Goal: Task Accomplishment & Management: Use online tool/utility

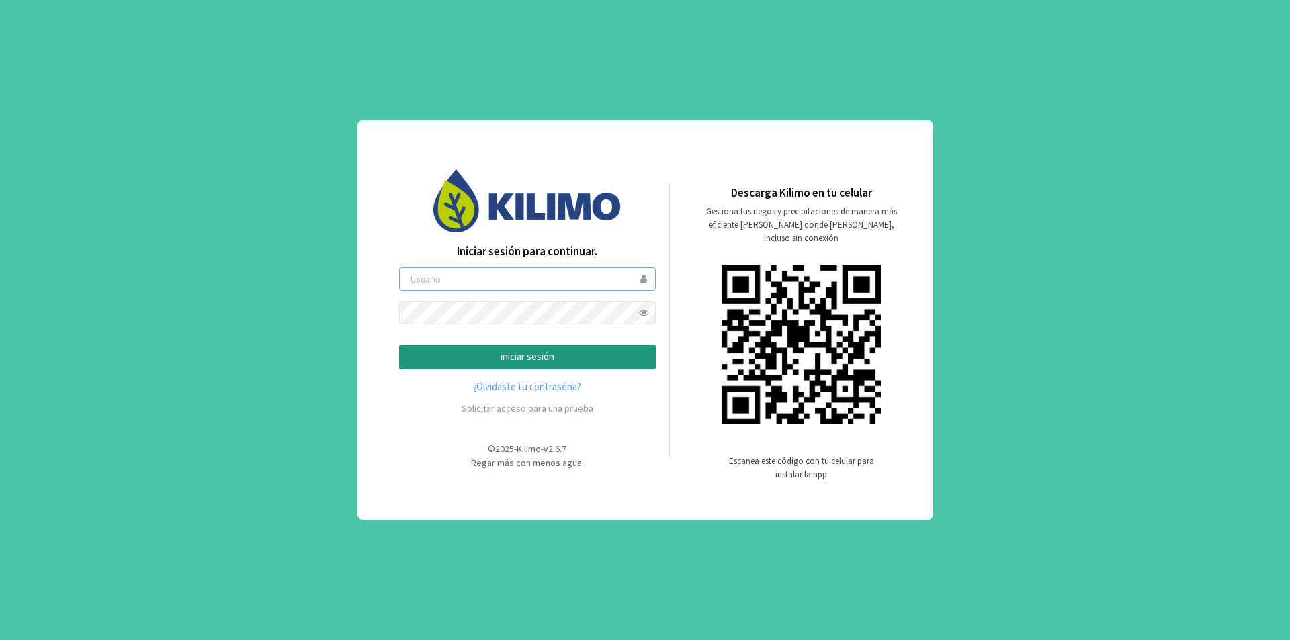
type input "lamili"
click at [553, 354] on p "iniciar sesión" at bounding box center [527, 356] width 234 height 15
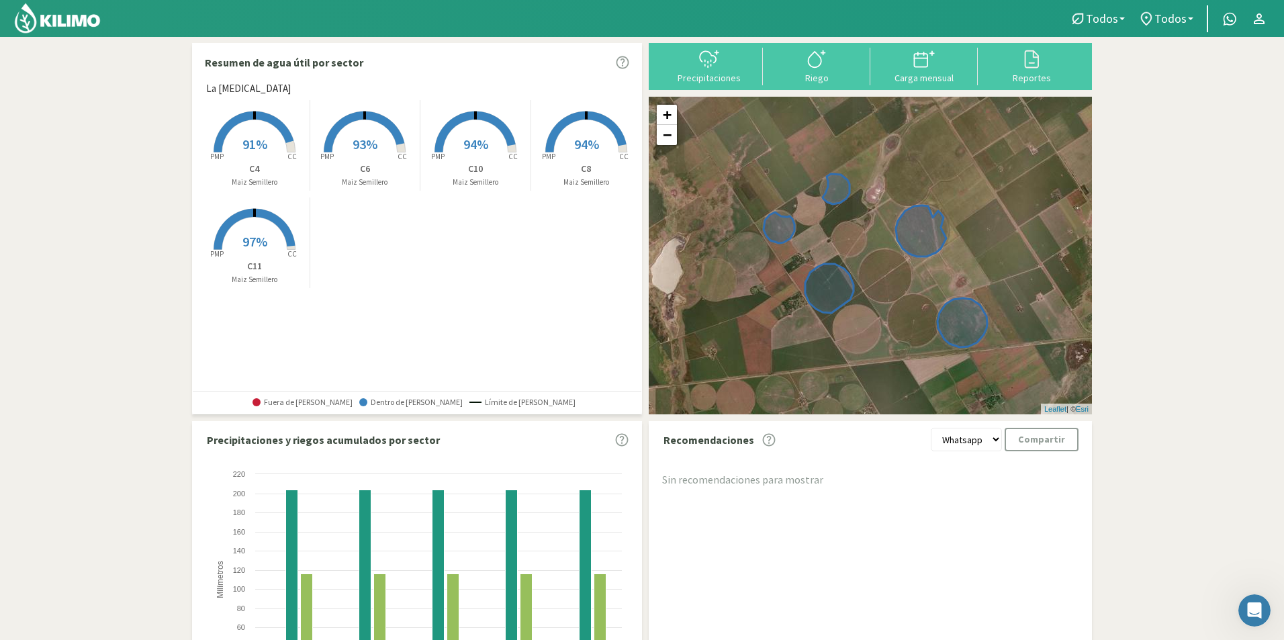
click at [259, 148] on span "91%" at bounding box center [254, 144] width 25 height 17
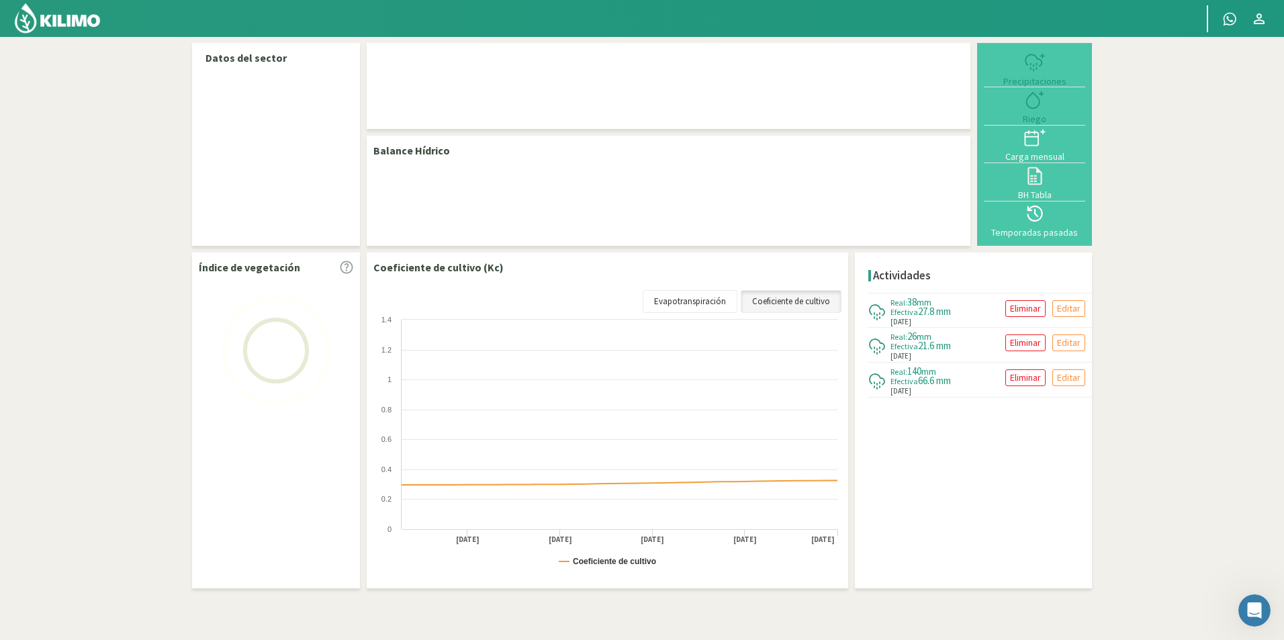
select select "2: Object"
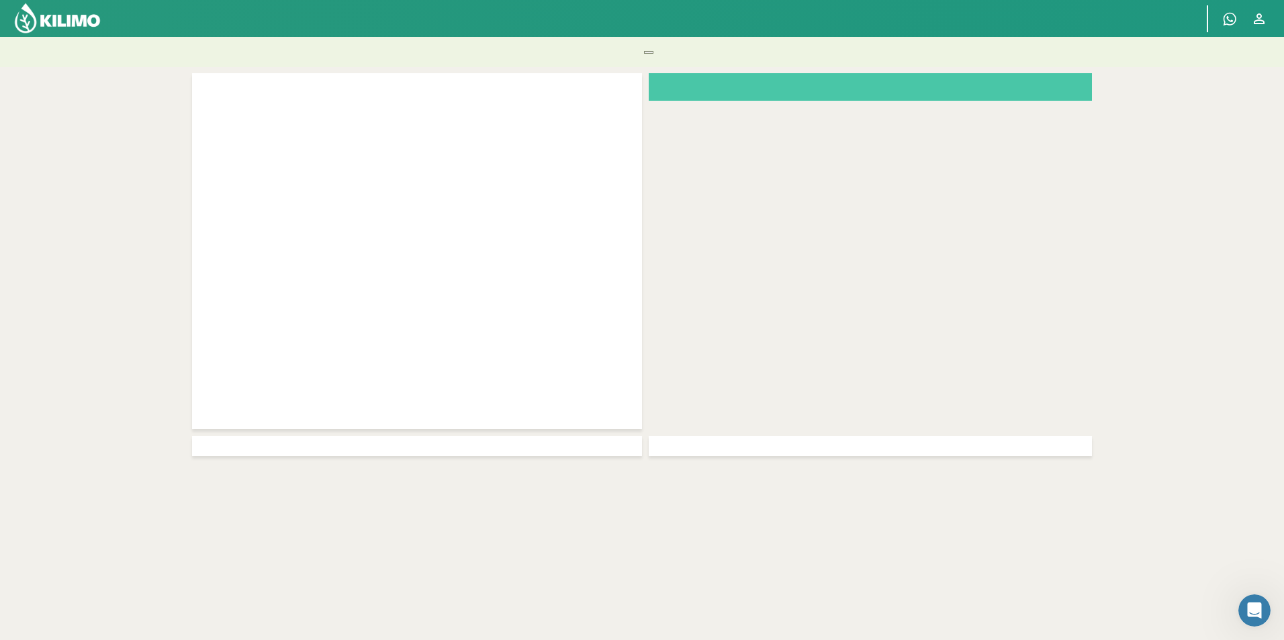
checkbox input "true"
type input "[DATE]"
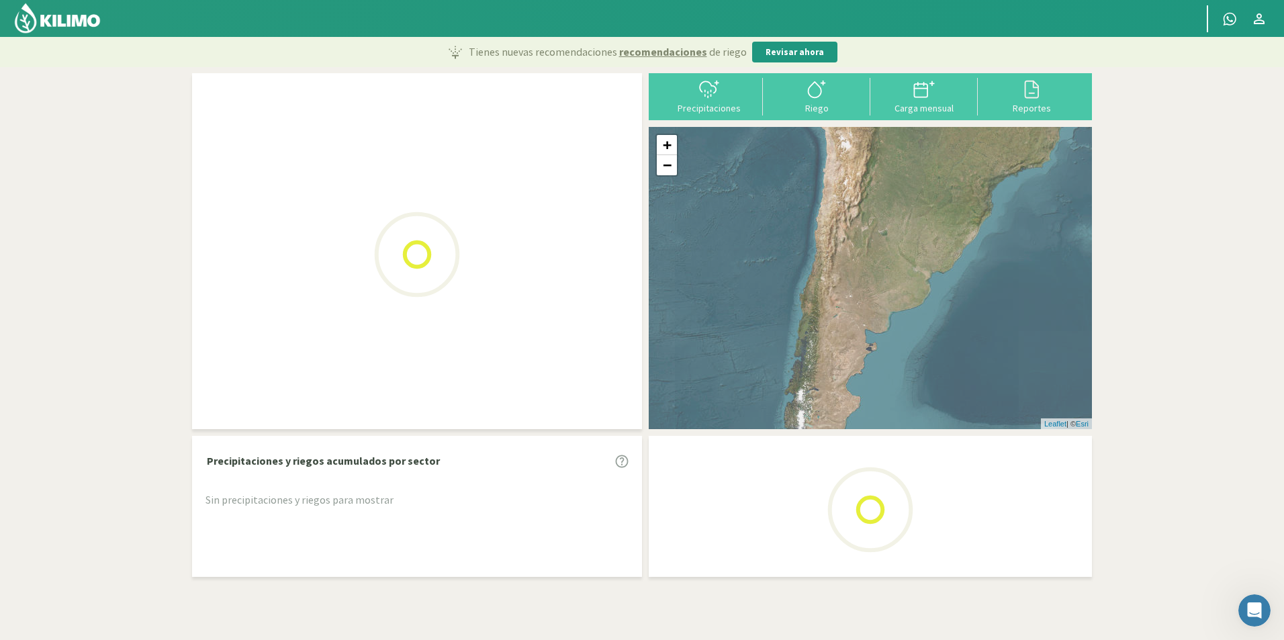
select select "0: Object"
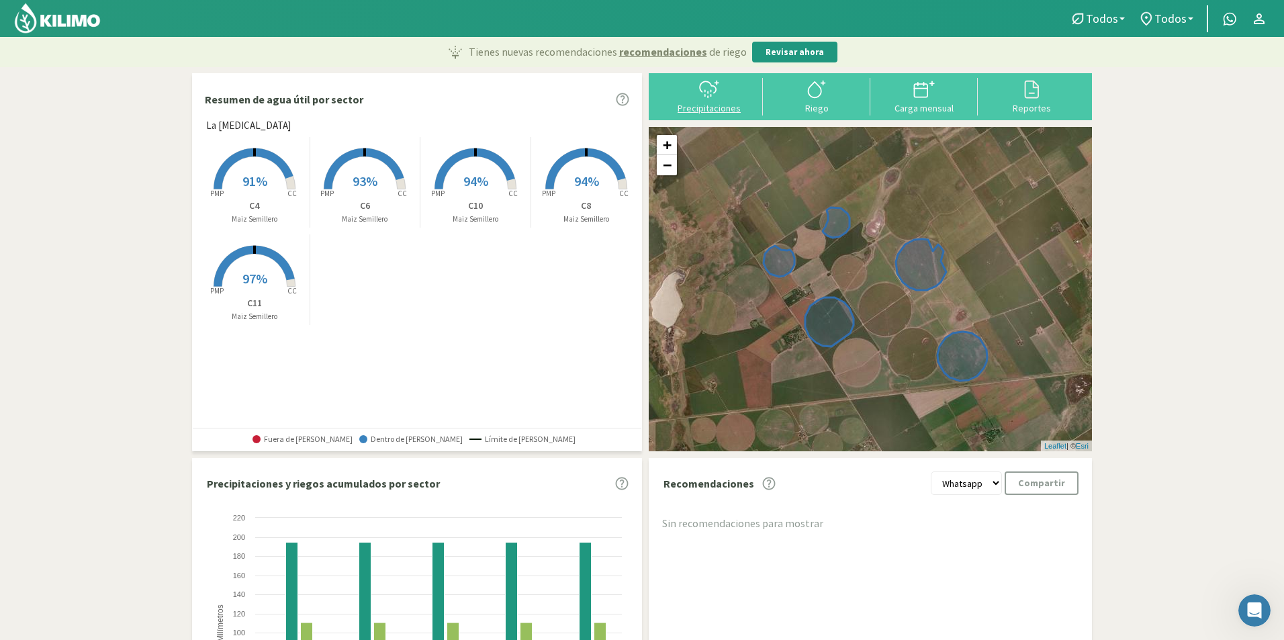
click at [709, 106] on div "Precipitaciones" at bounding box center [709, 107] width 99 height 9
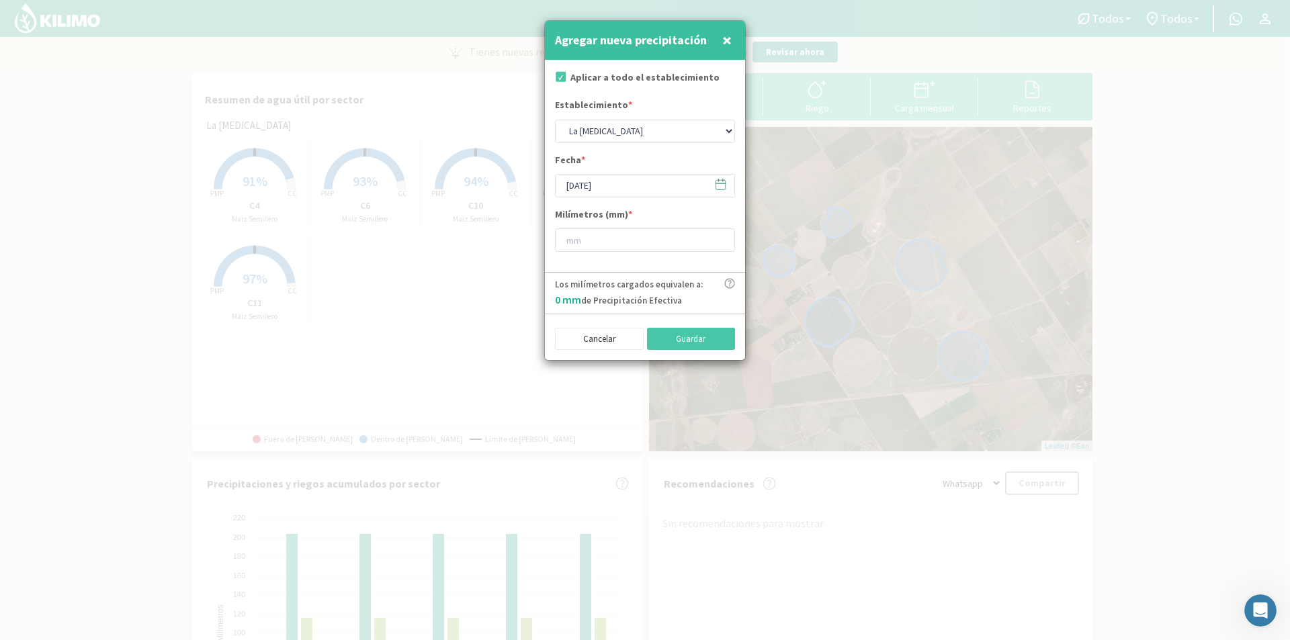
click at [714, 184] on icon at bounding box center [720, 184] width 13 height 13
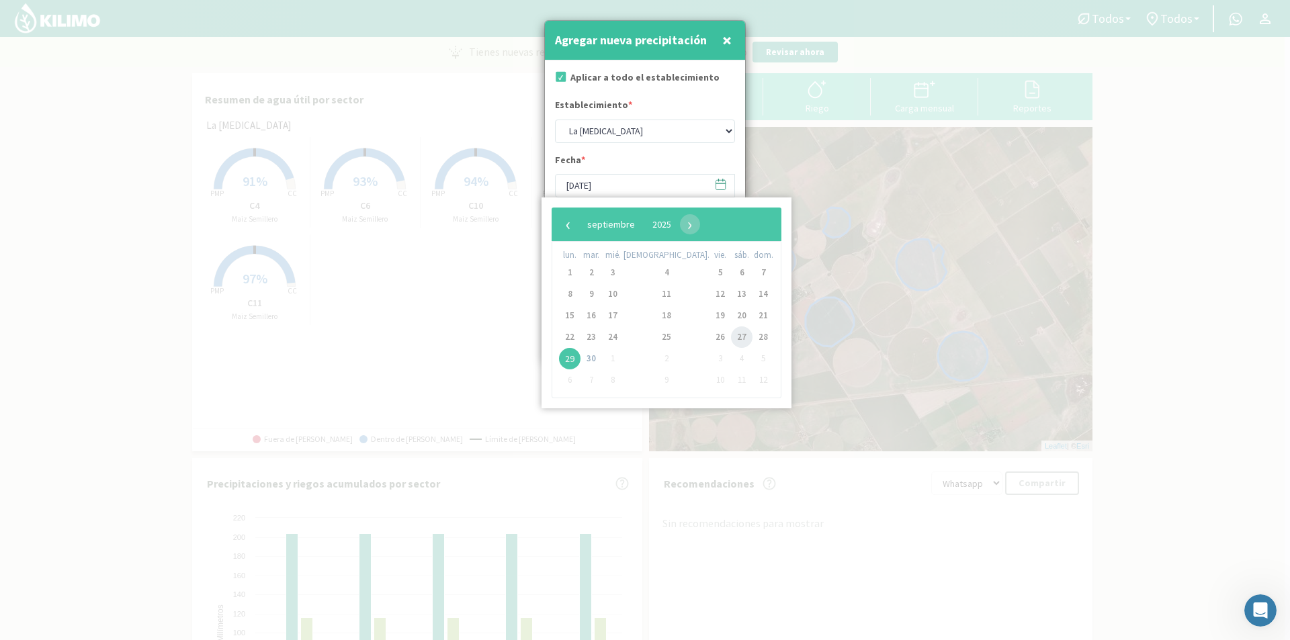
click at [731, 339] on span "27" at bounding box center [741, 336] width 21 height 21
type input "[DATE]"
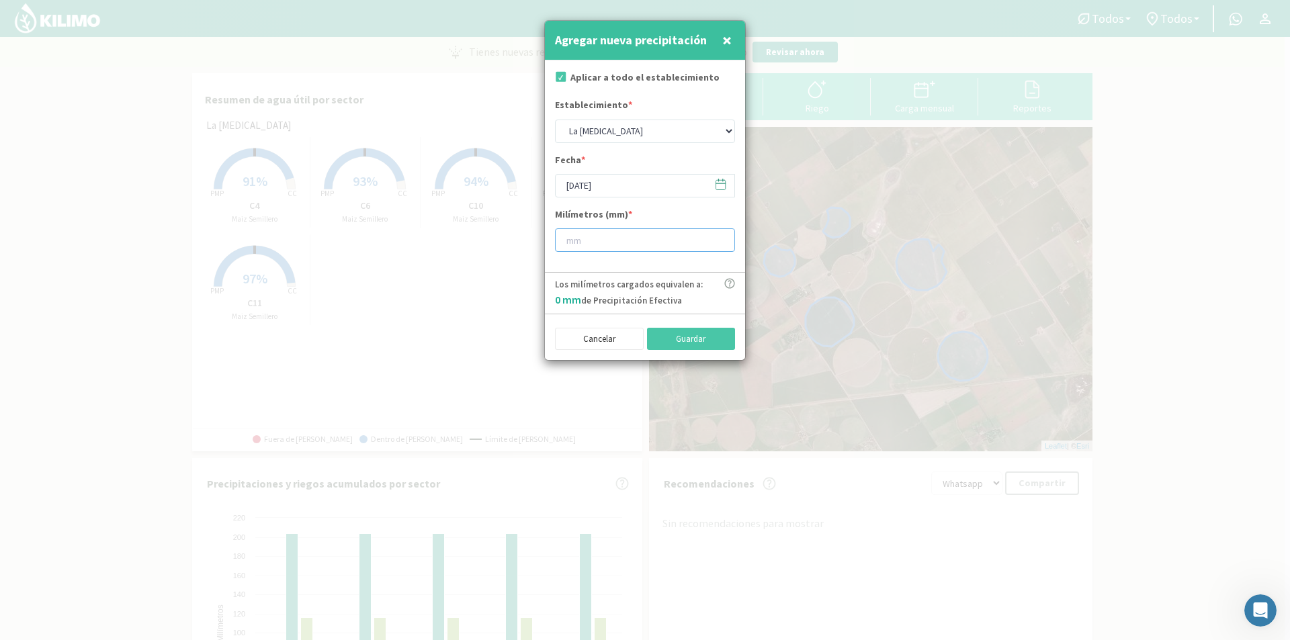
click at [598, 243] on input "number" at bounding box center [645, 240] width 180 height 24
type input "22"
click at [690, 343] on button "Guardar" at bounding box center [691, 339] width 89 height 23
type input "[DATE]"
